Goal: Navigation & Orientation: Go to known website

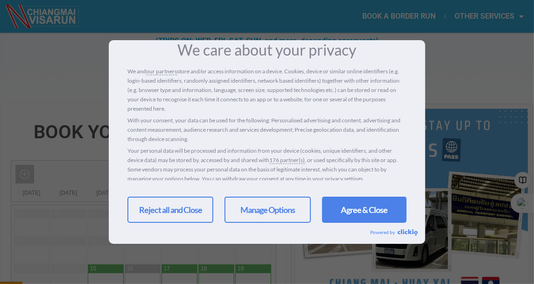
scroll to position [186, 0]
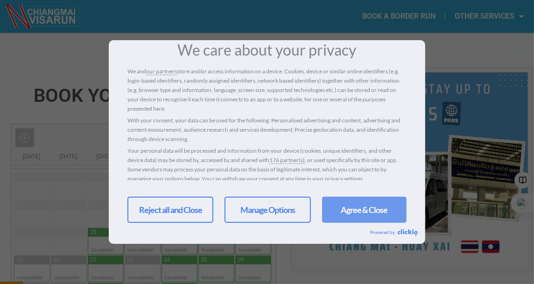
click at [361, 207] on link "Agree & Close" at bounding box center [364, 209] width 84 height 26
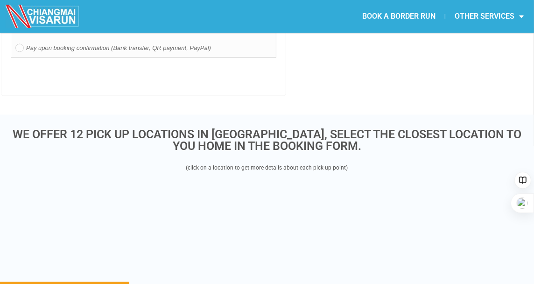
scroll to position [1026, 0]
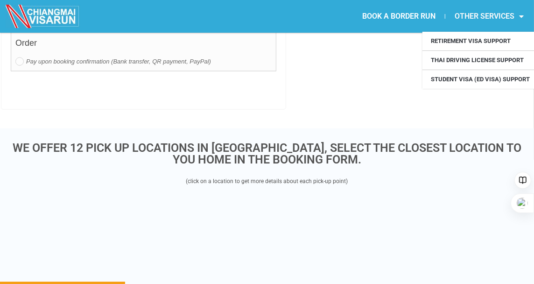
click at [493, 14] on link "OTHER SERVICES" at bounding box center [489, 16] width 88 height 21
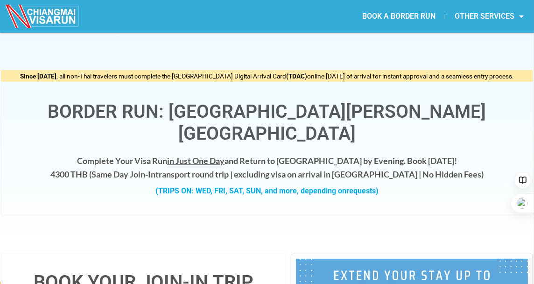
click at [491, 13] on link "OTHER SERVICES" at bounding box center [489, 16] width 88 height 21
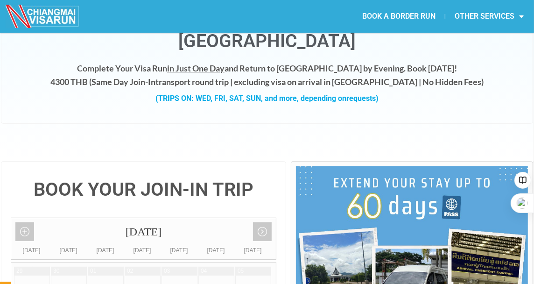
scroll to position [93, 0]
click at [55, 16] on img at bounding box center [43, 16] width 75 height 23
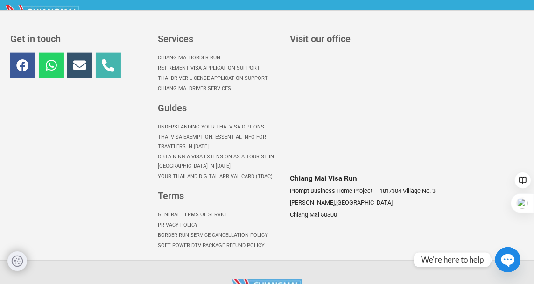
scroll to position [746, 0]
